Goal: Task Accomplishment & Management: Use online tool/utility

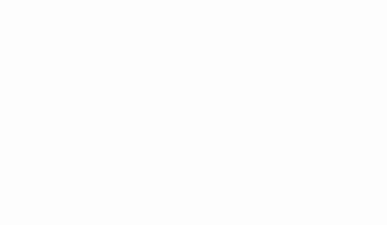
drag, startPoint x: 386, startPoint y: 47, endPoint x: 382, endPoint y: 77, distance: 30.9
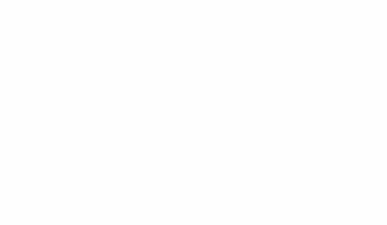
scroll to position [3, 0]
